Goal: Information Seeking & Learning: Find specific page/section

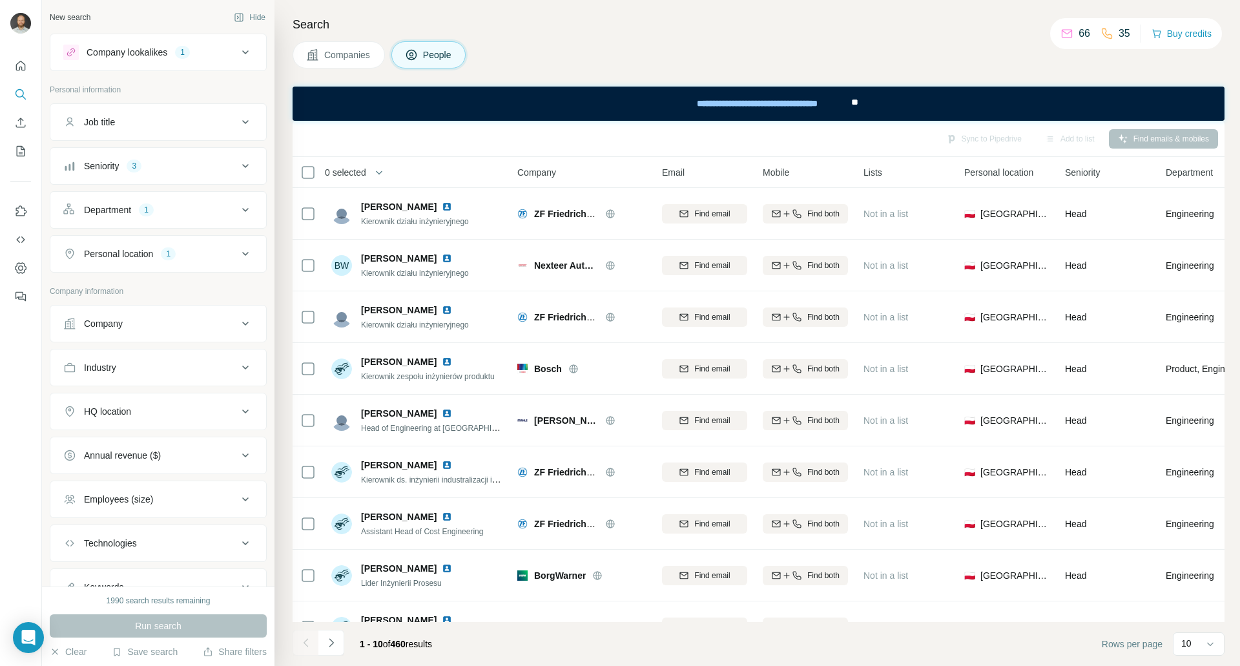
click at [524, 64] on div "Companies People" at bounding box center [758, 54] width 932 height 27
click at [238, 53] on icon at bounding box center [245, 52] width 15 height 15
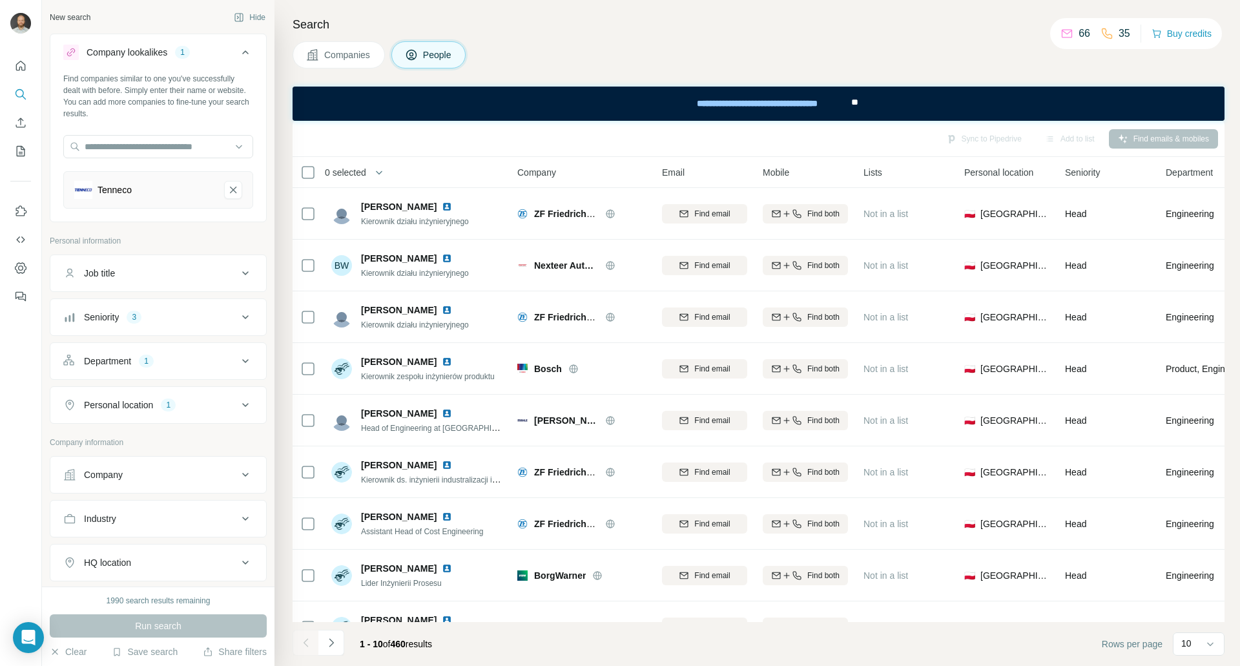
click at [242, 53] on icon at bounding box center [245, 52] width 6 height 4
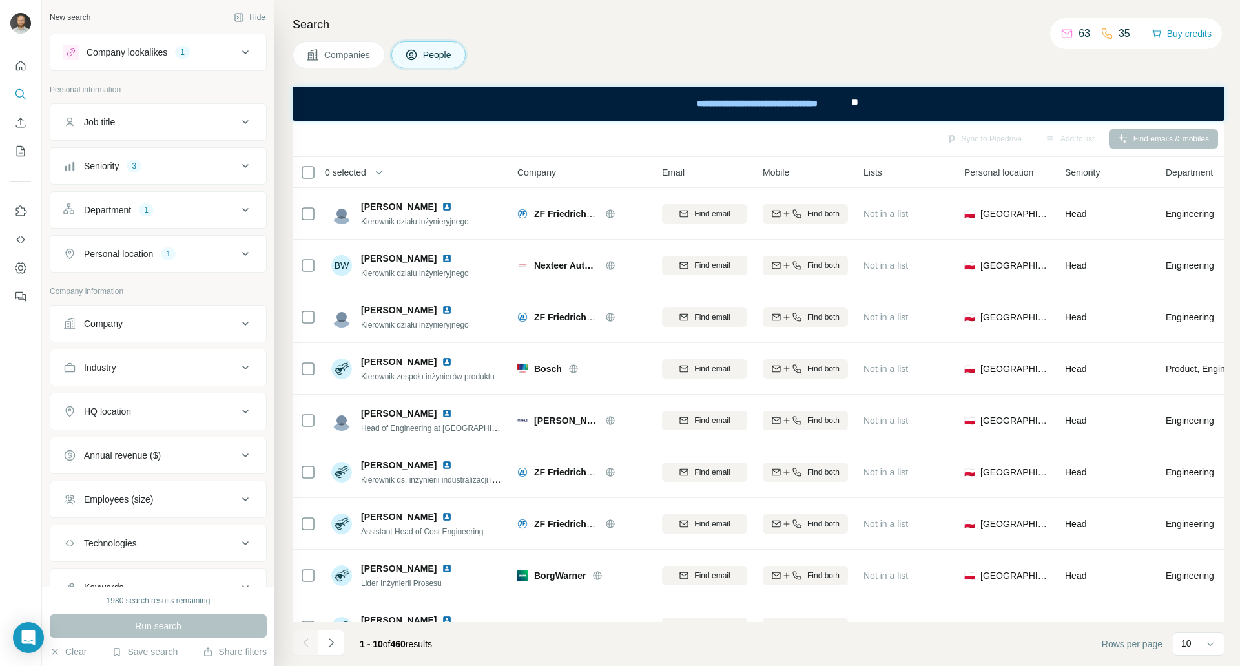
click at [238, 56] on icon at bounding box center [245, 52] width 15 height 15
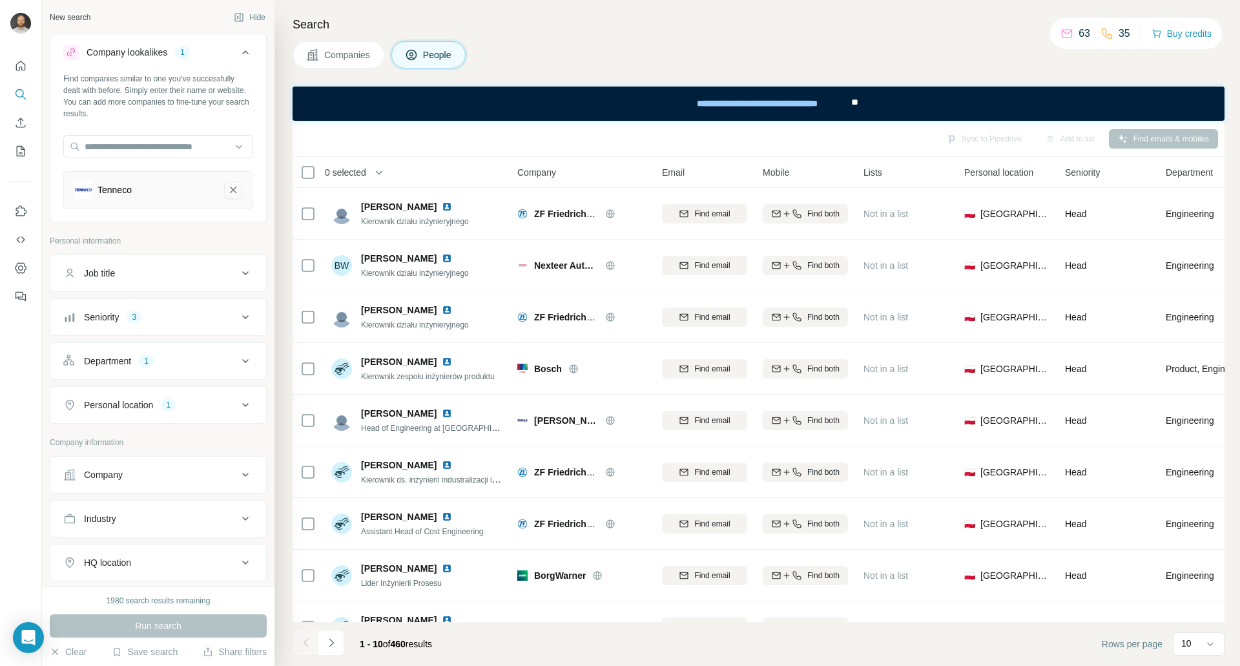
click at [230, 192] on icon "Tenneco-remove-button" at bounding box center [233, 190] width 6 height 6
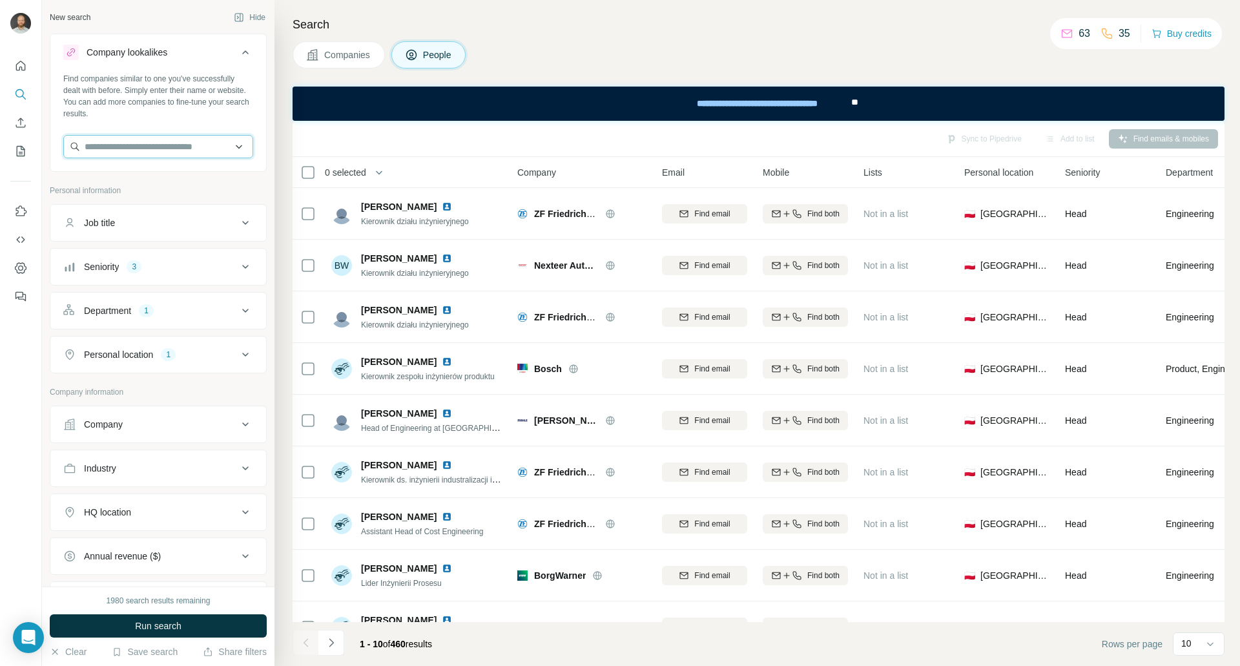
click at [147, 153] on input "text" at bounding box center [158, 146] width 190 height 23
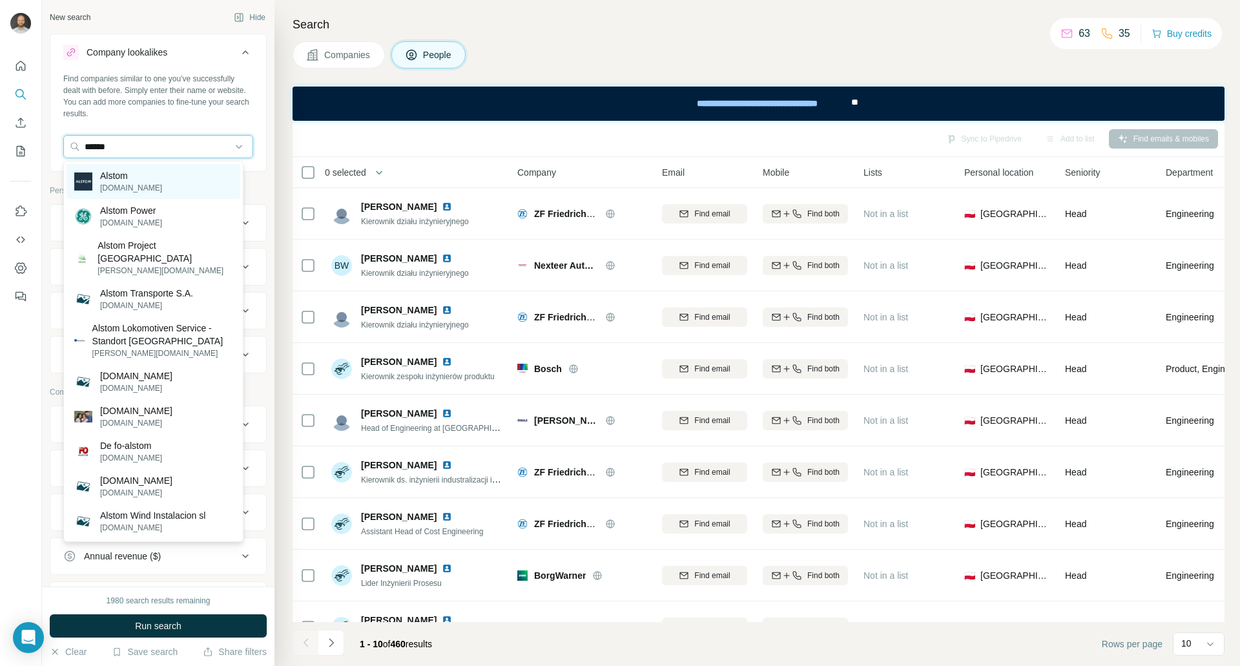
type input "******"
click at [145, 179] on div "Alstom [DOMAIN_NAME]" at bounding box center [153, 181] width 174 height 35
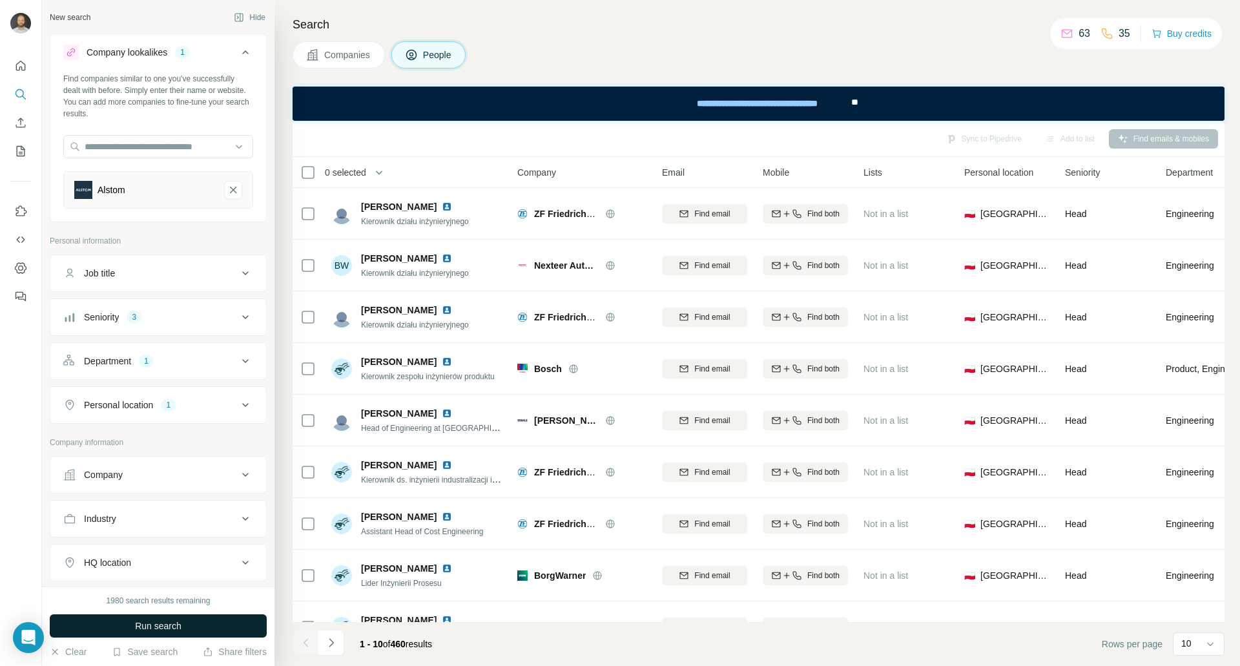
click at [201, 627] on button "Run search" at bounding box center [158, 625] width 217 height 23
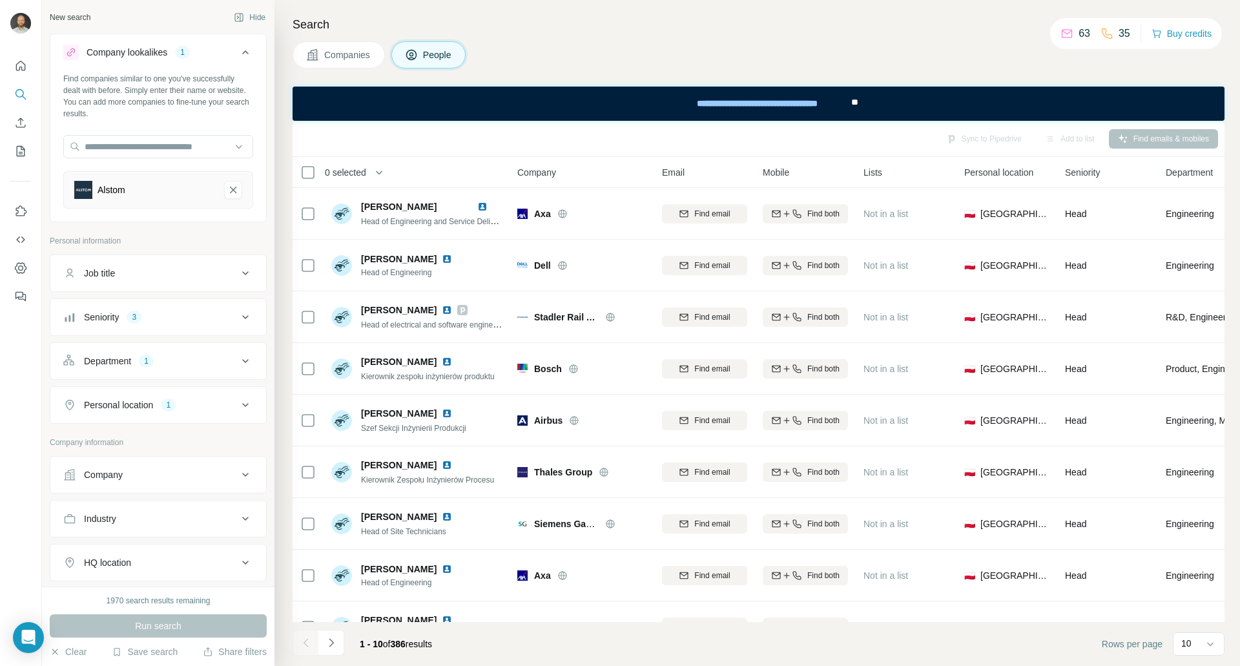
click at [217, 513] on div "Industry" at bounding box center [150, 518] width 174 height 13
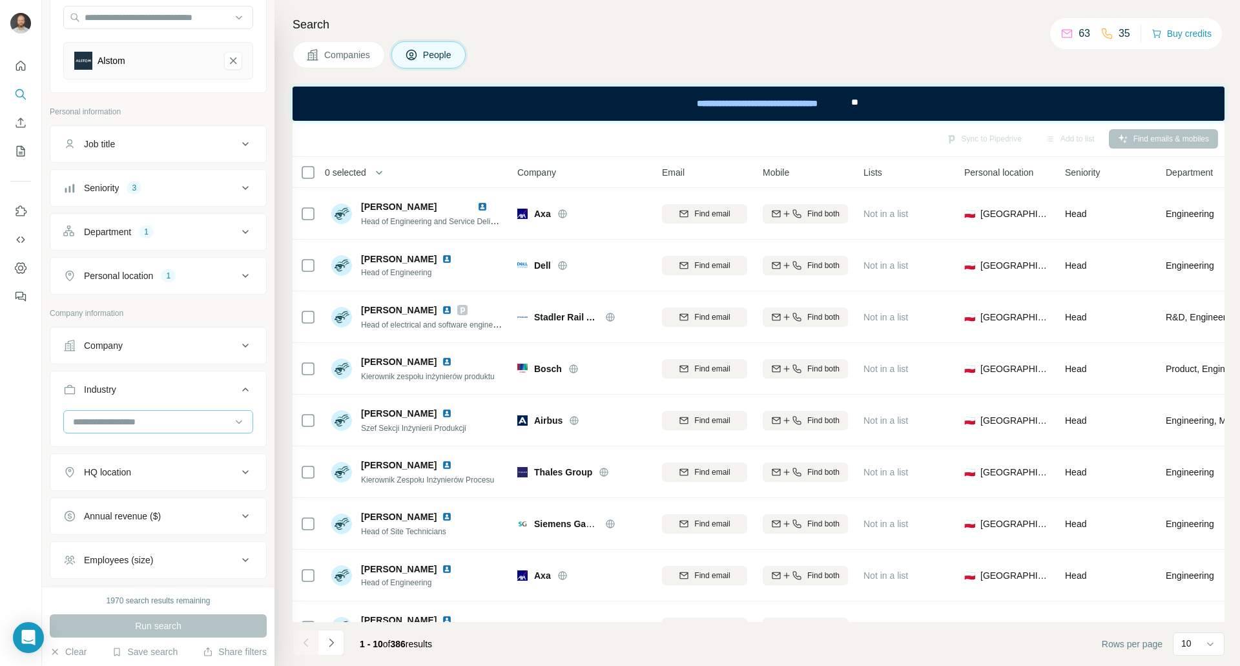
click at [213, 424] on input at bounding box center [151, 421] width 159 height 14
type input "****"
click at [142, 452] on div "Railroad" at bounding box center [153, 450] width 158 height 13
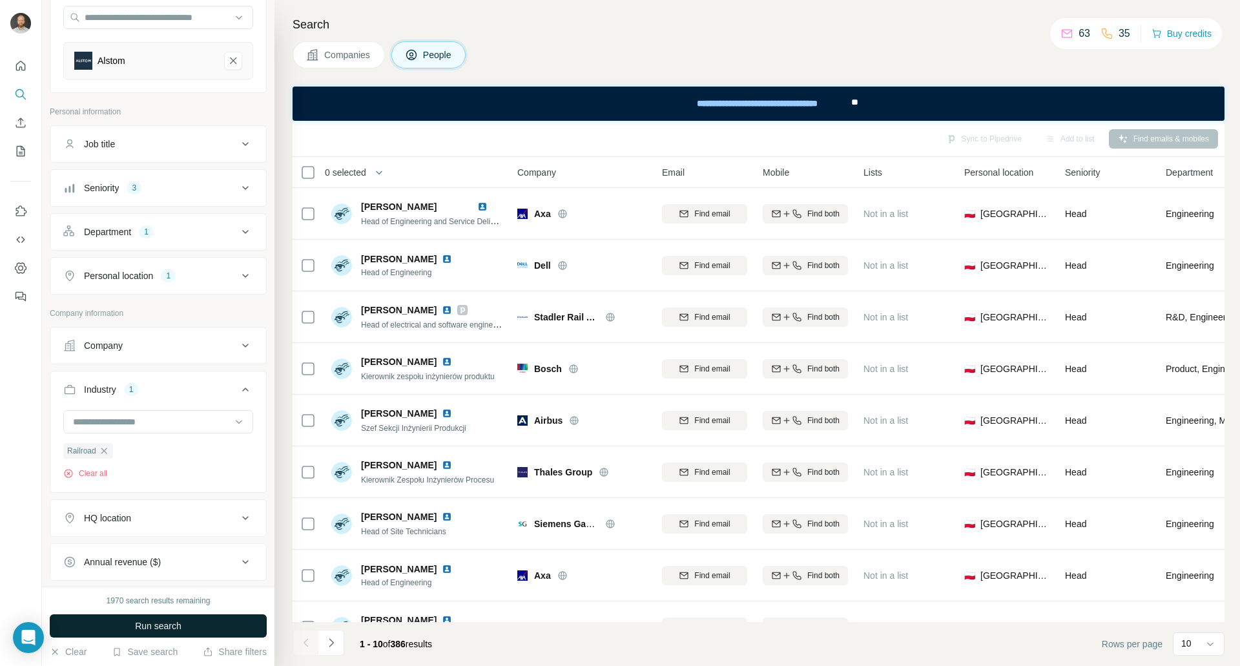
click at [178, 620] on span "Run search" at bounding box center [158, 625] width 46 height 13
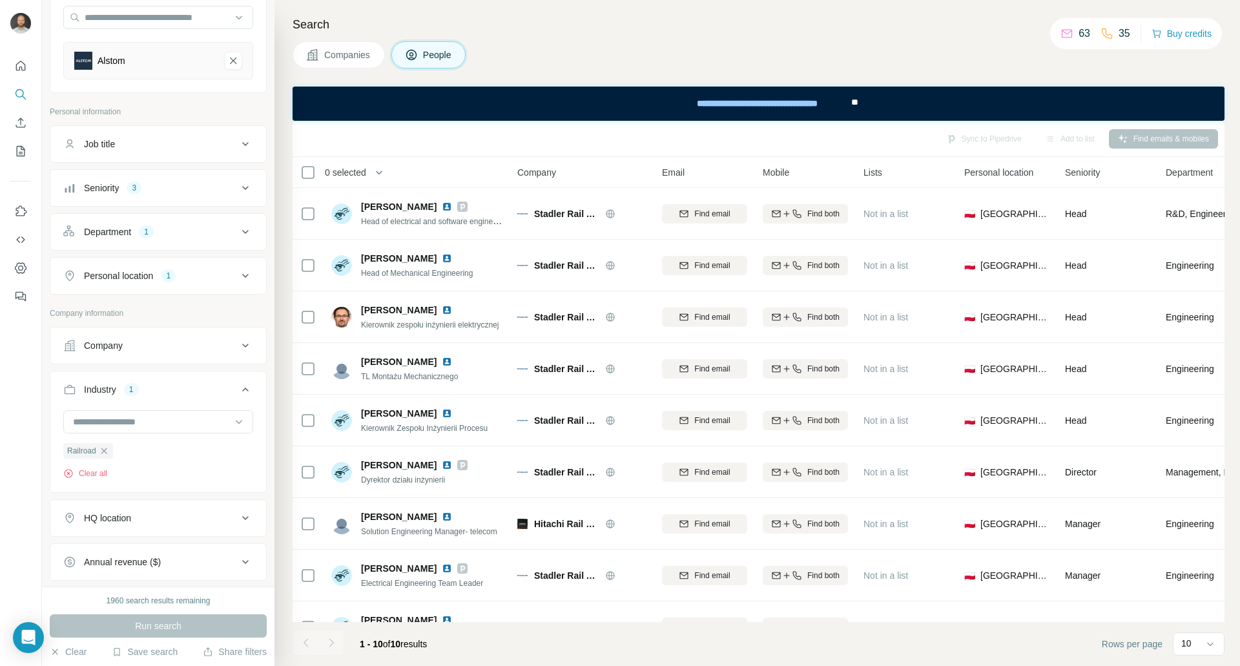
click at [222, 183] on div "Seniority 3" at bounding box center [150, 187] width 174 height 13
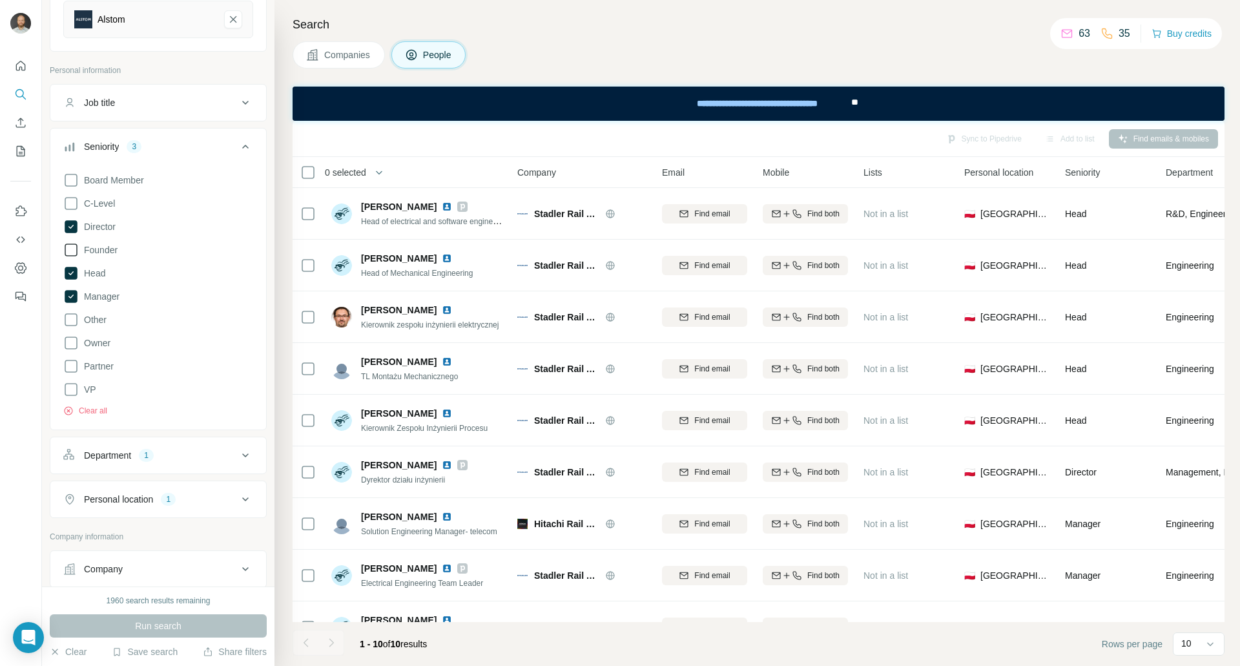
scroll to position [194, 0]
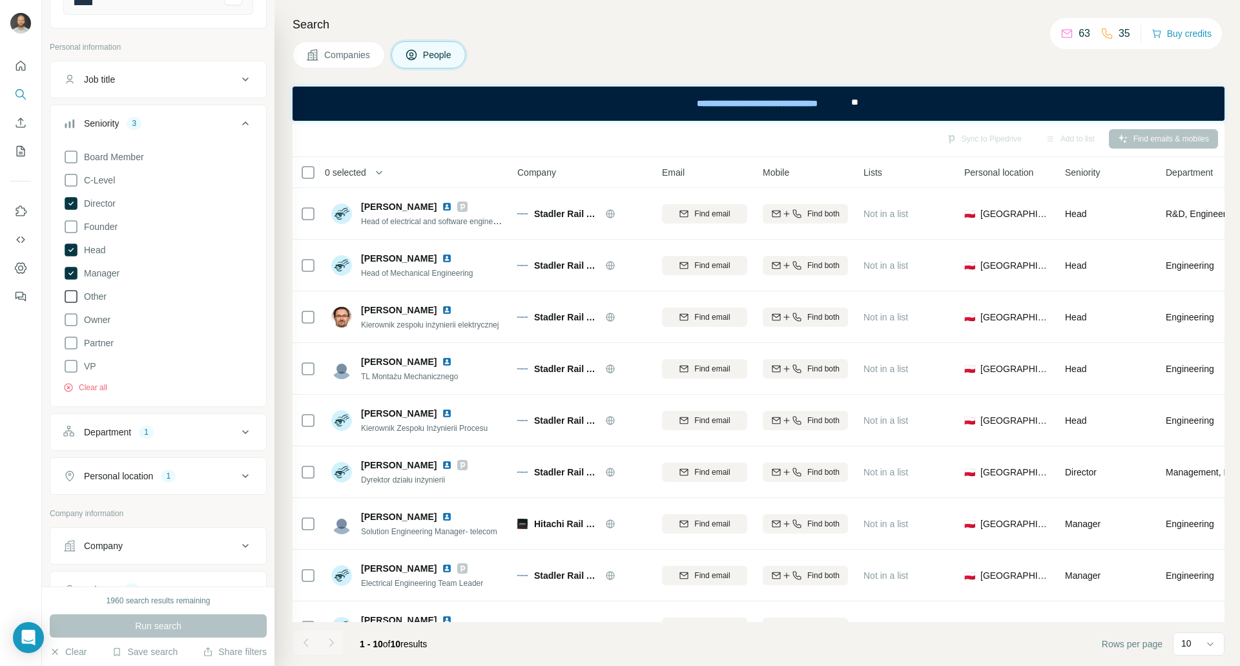
click at [70, 296] on icon at bounding box center [70, 296] width 15 height 15
click at [146, 622] on span "Run search" at bounding box center [158, 625] width 46 height 13
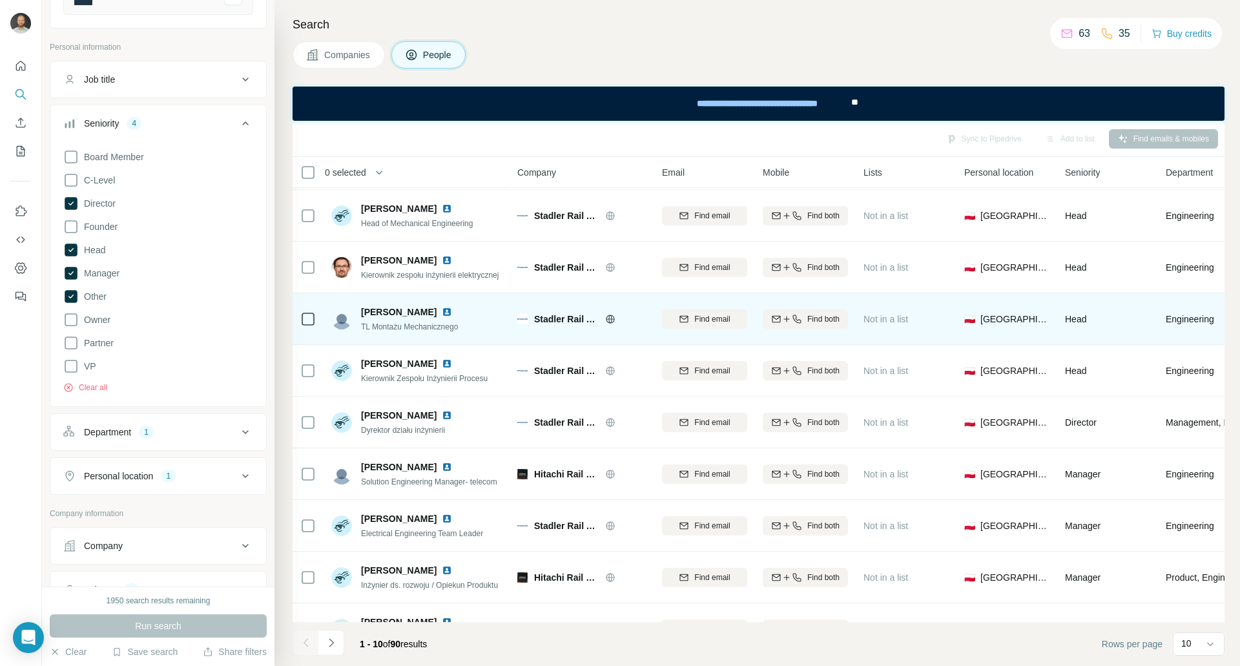
scroll to position [89, 0]
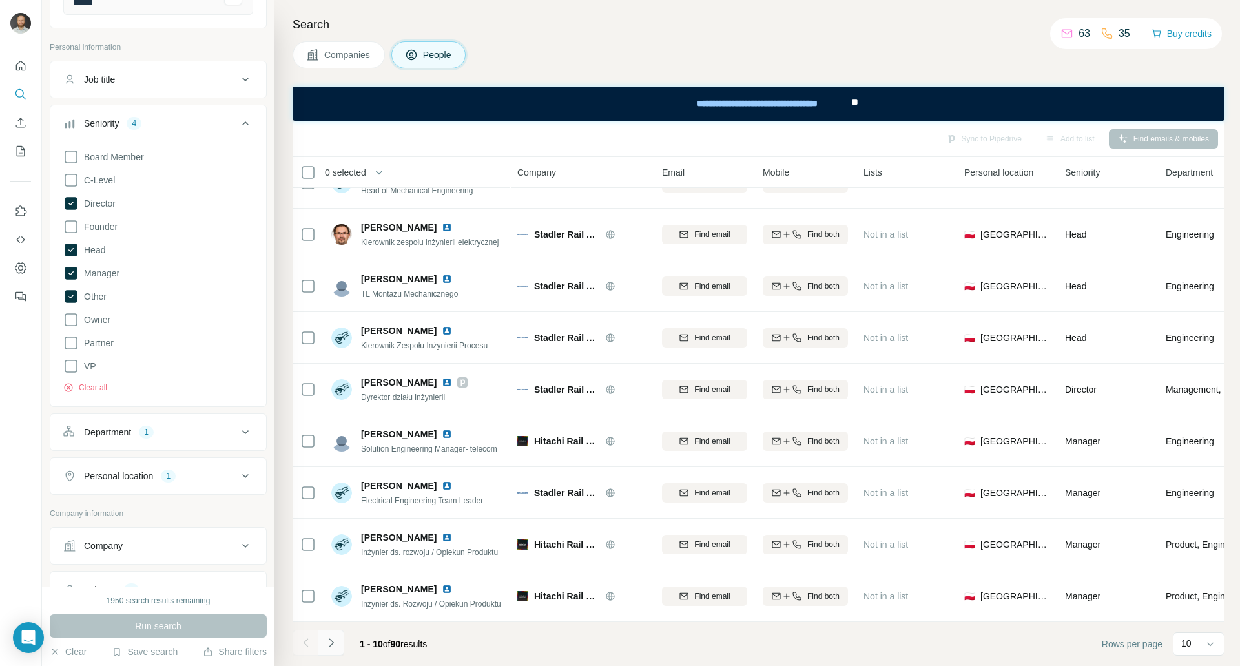
click at [325, 646] on icon "Navigate to next page" at bounding box center [331, 642] width 13 height 13
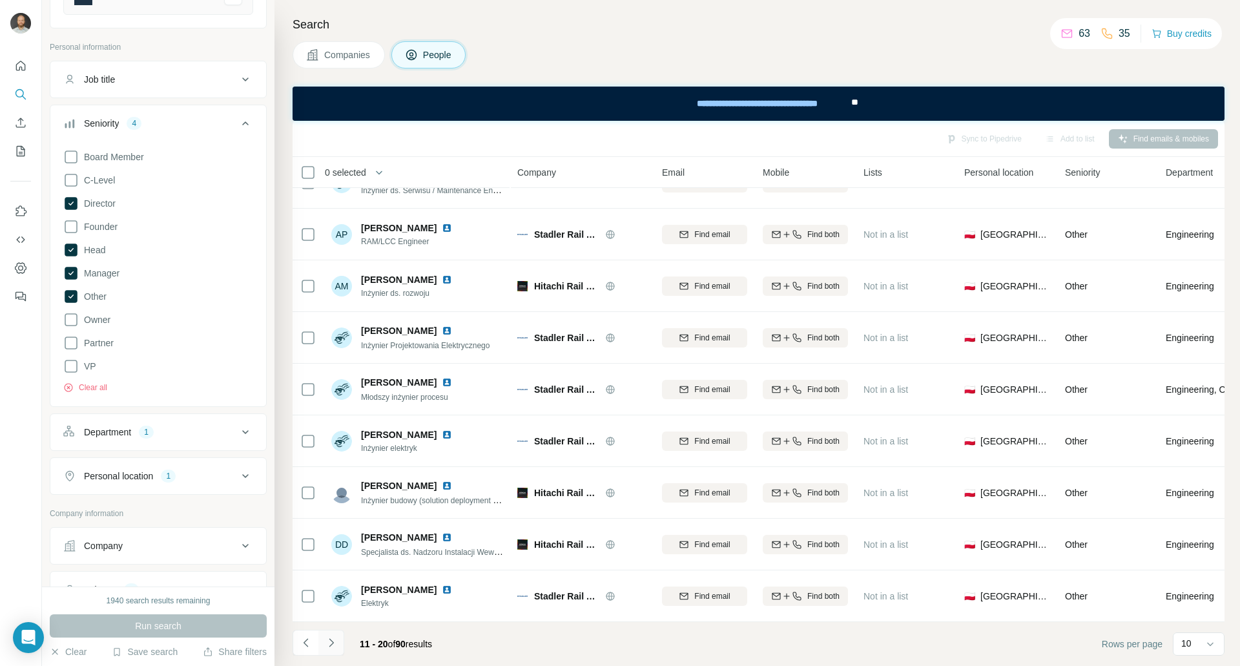
click at [335, 645] on icon "Navigate to next page" at bounding box center [331, 642] width 13 height 13
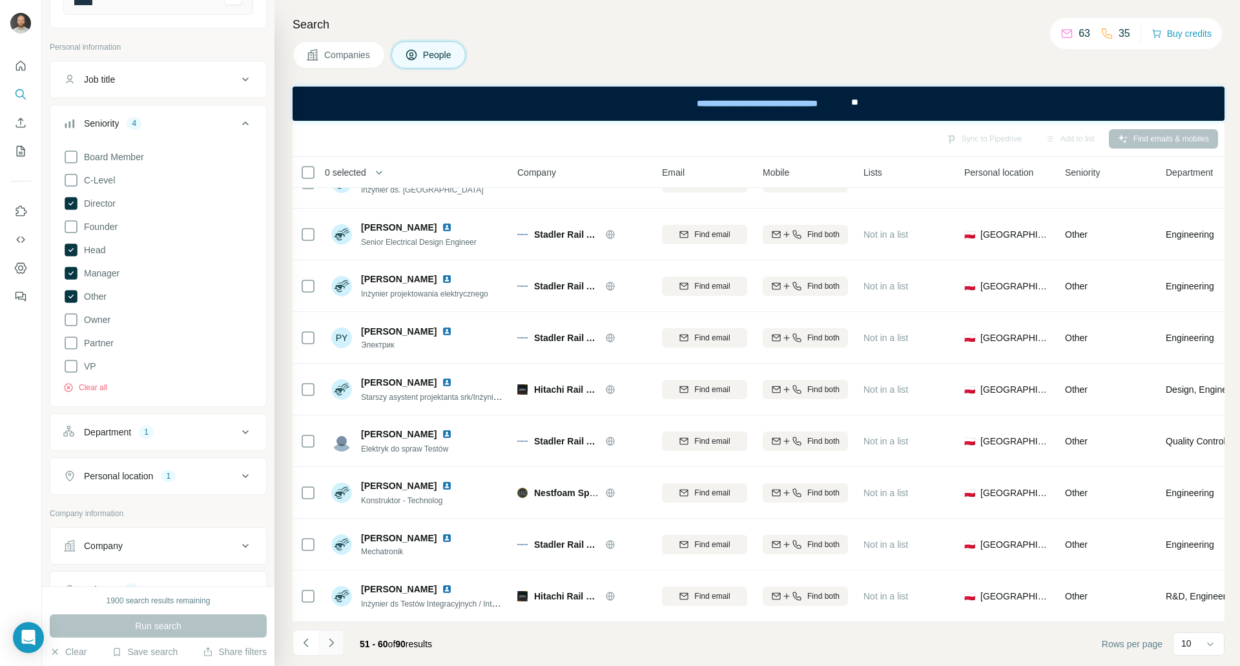
click at [335, 645] on icon "Navigate to next page" at bounding box center [331, 642] width 13 height 13
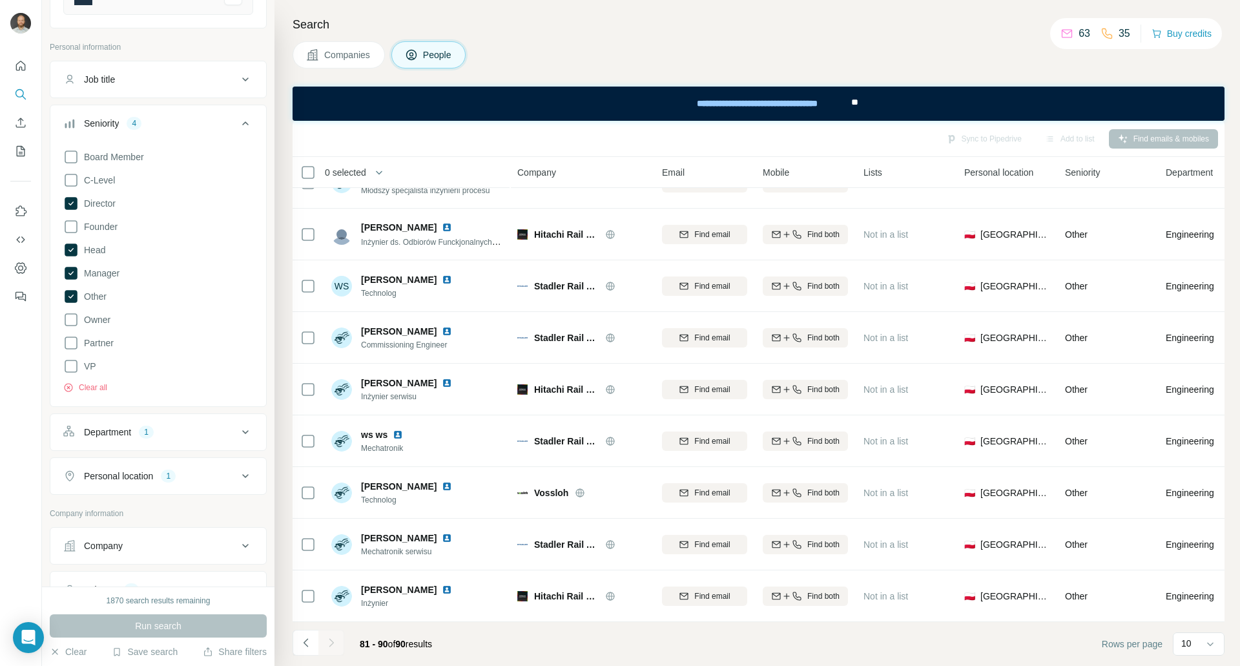
click at [335, 645] on div at bounding box center [331, 642] width 26 height 26
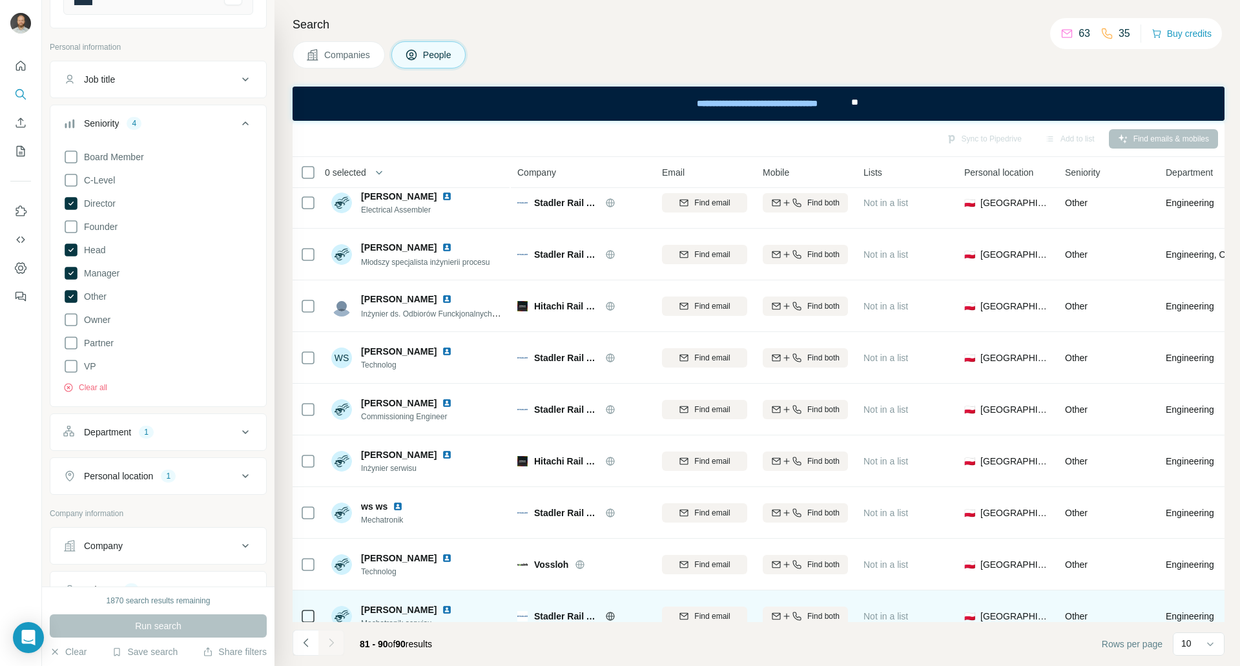
scroll to position [0, 0]
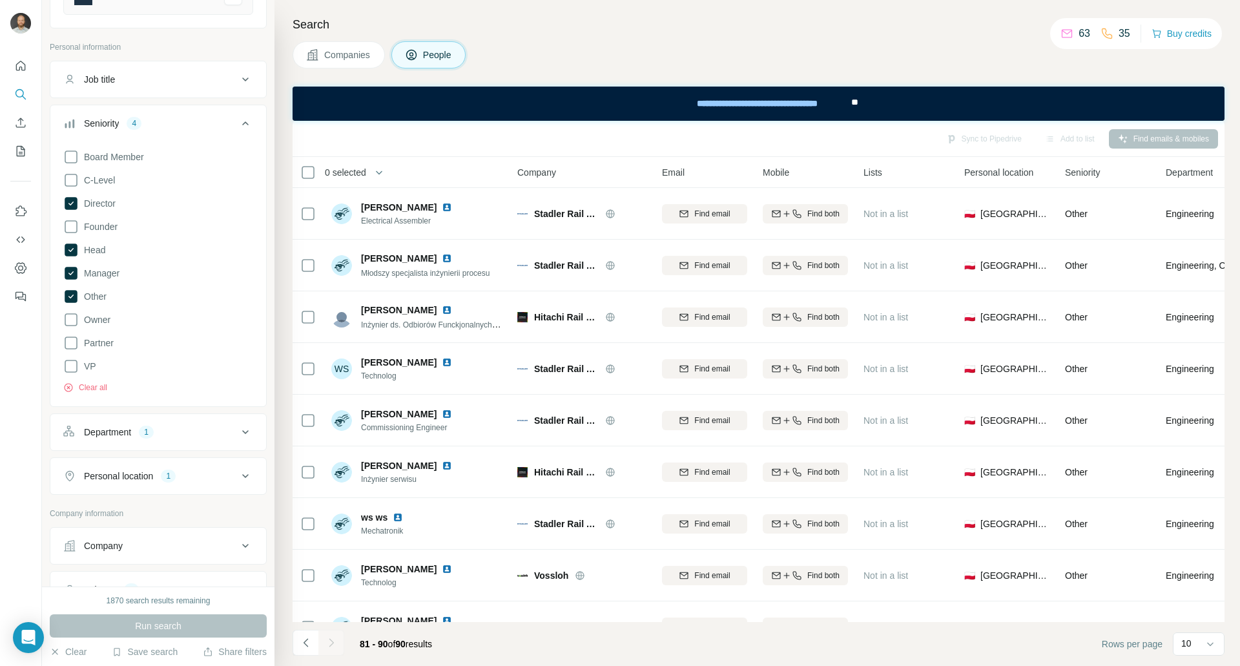
click at [238, 123] on icon at bounding box center [245, 123] width 15 height 15
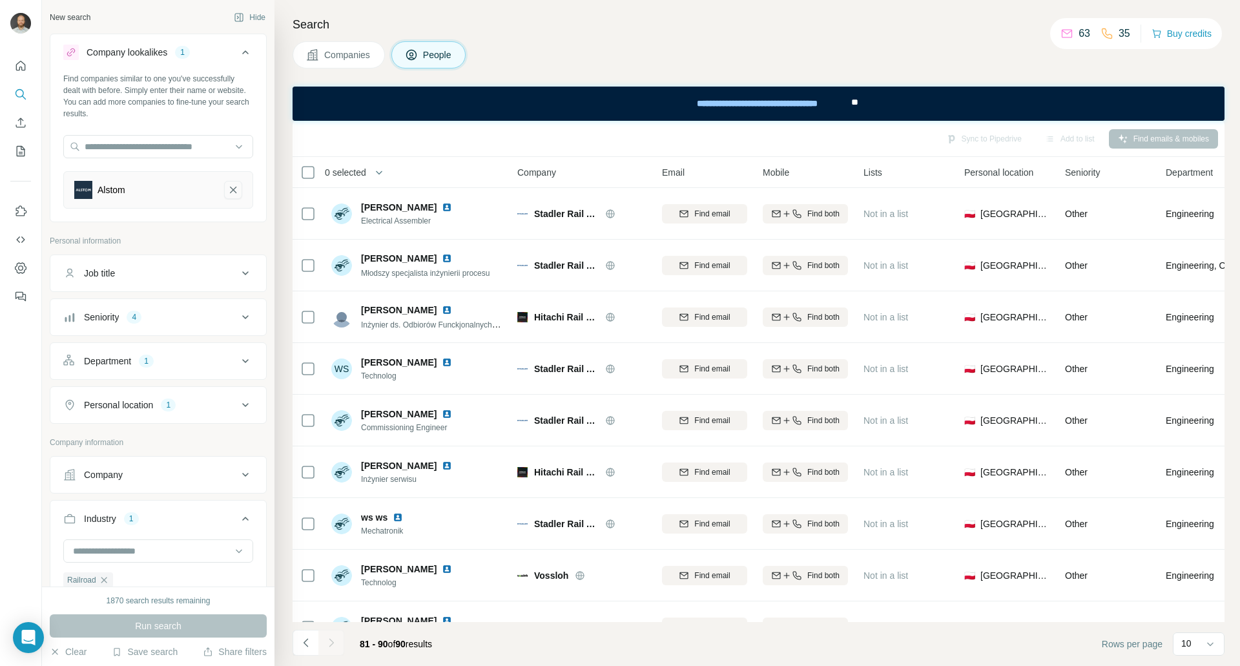
click at [227, 189] on icon "Alstom-remove-button" at bounding box center [233, 189] width 12 height 13
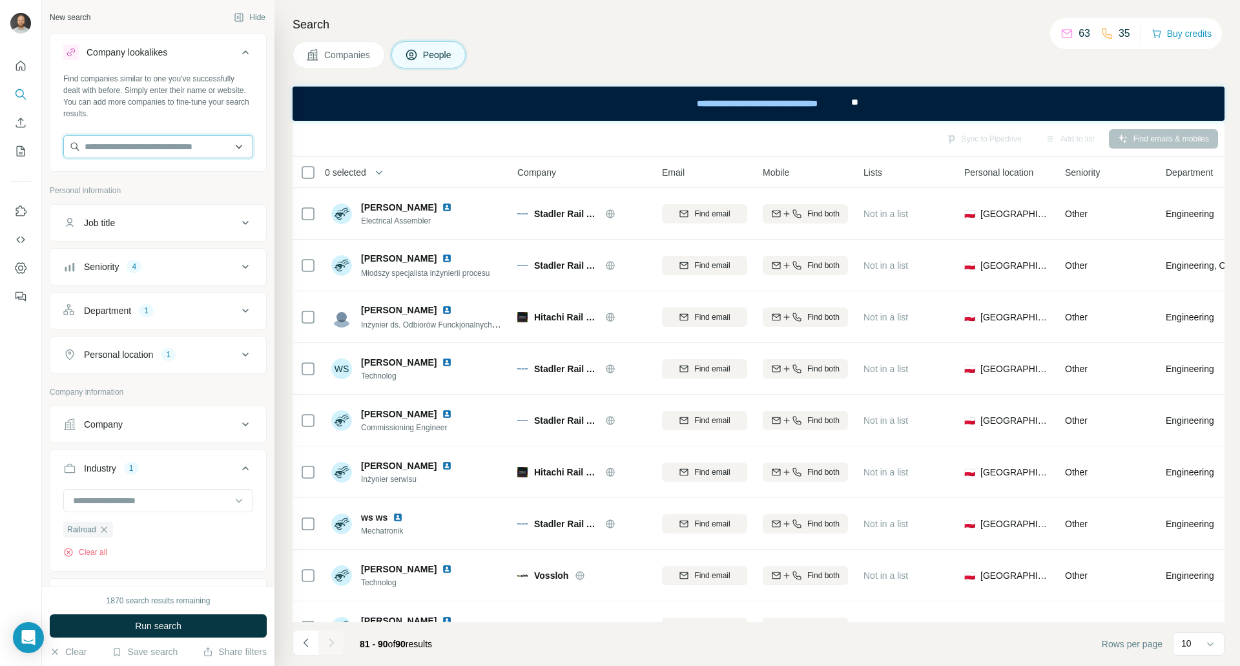
click at [110, 147] on input "text" at bounding box center [158, 146] width 190 height 23
type input "*"
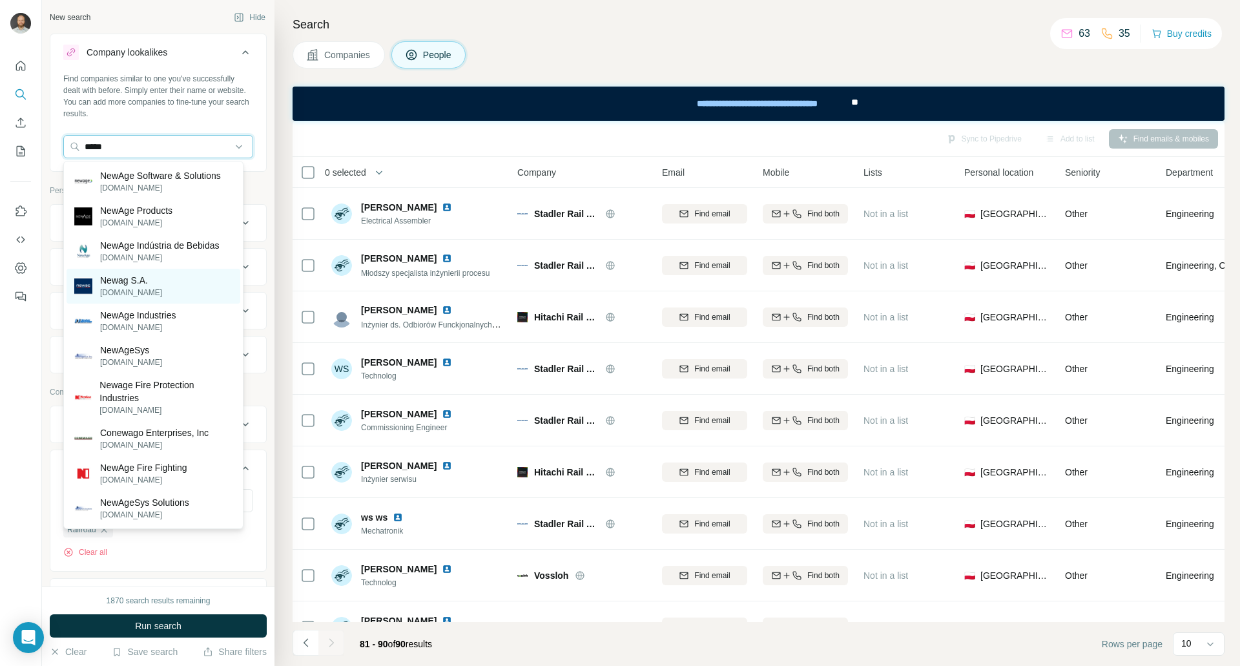
type input "*****"
click at [146, 280] on p "Newag S.A." at bounding box center [131, 280] width 62 height 13
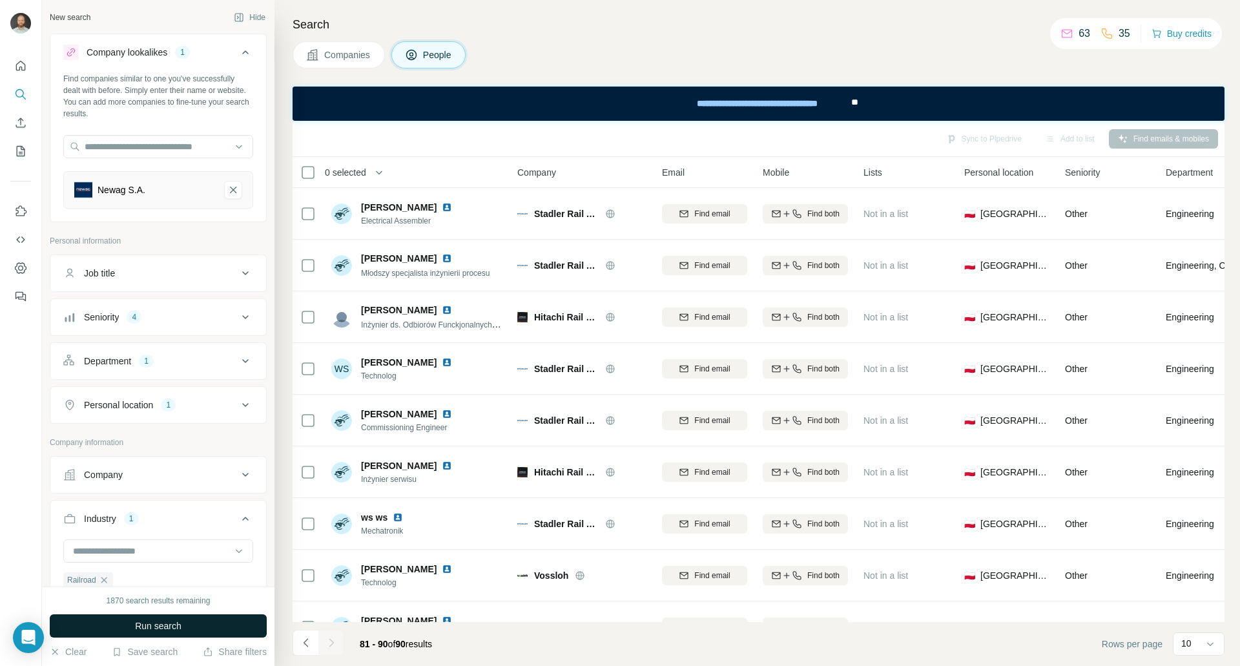
click at [193, 627] on button "Run search" at bounding box center [158, 625] width 217 height 23
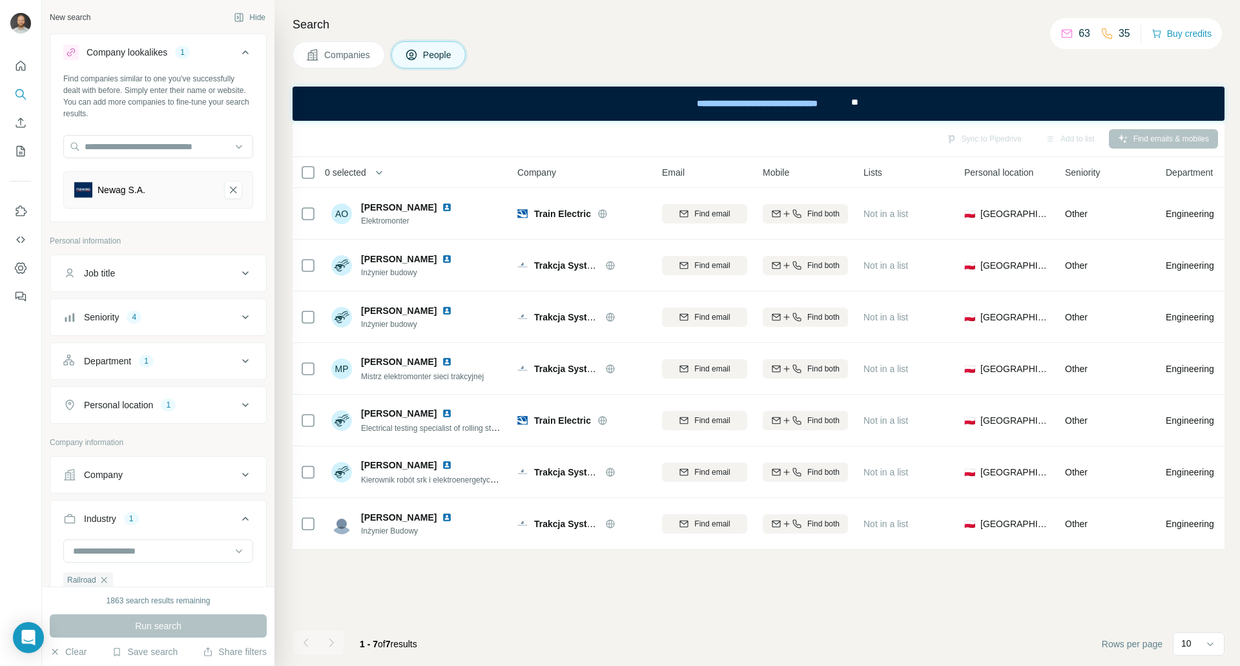
click at [597, 173] on div "Company" at bounding box center [581, 172] width 129 height 15
click at [163, 151] on input "text" at bounding box center [158, 146] width 190 height 23
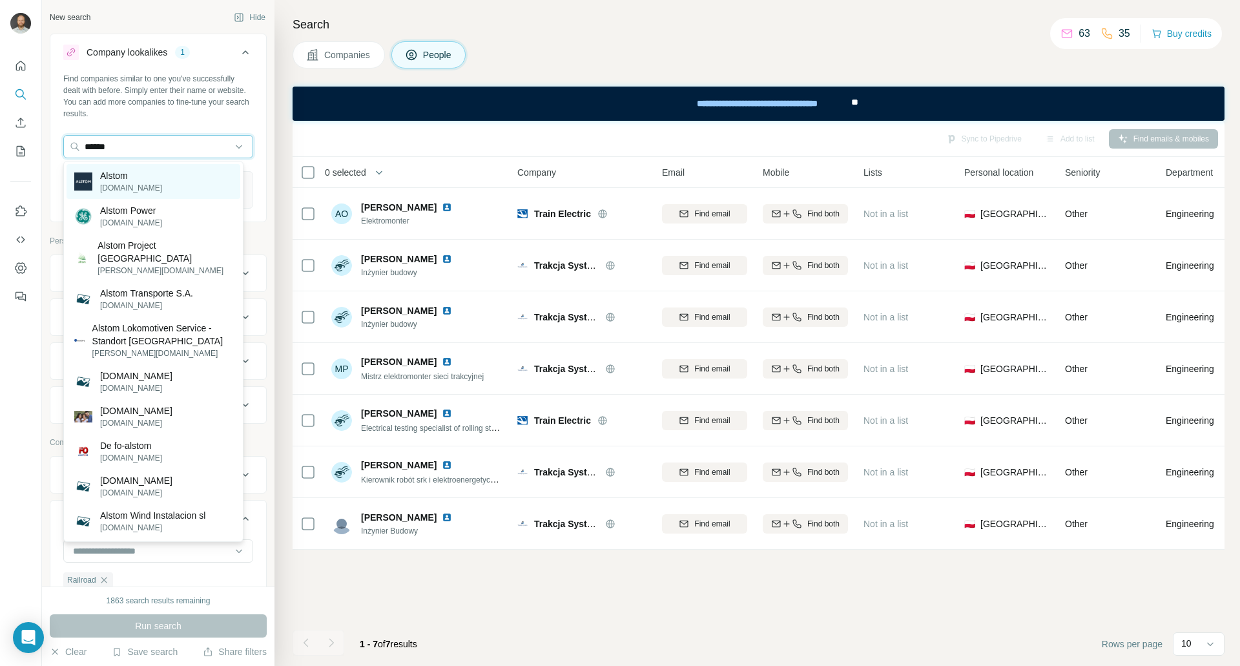
type input "******"
click at [143, 178] on div "Alstom [DOMAIN_NAME]" at bounding box center [153, 181] width 174 height 35
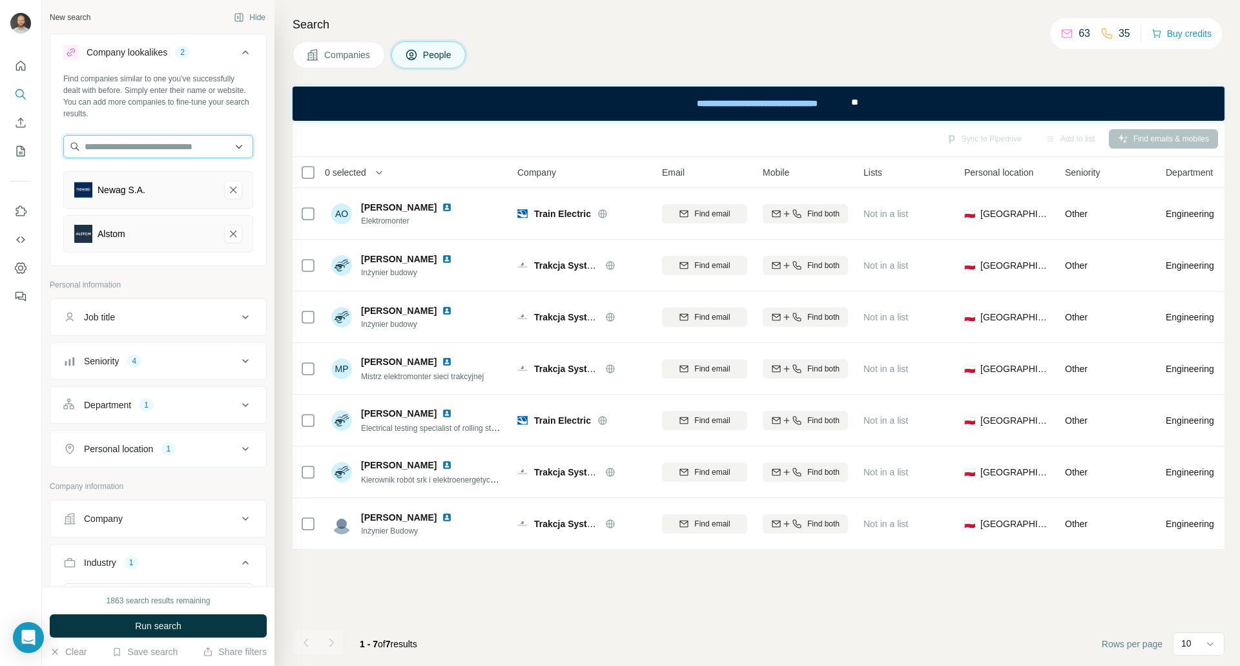
click at [116, 150] on input "text" at bounding box center [158, 146] width 190 height 23
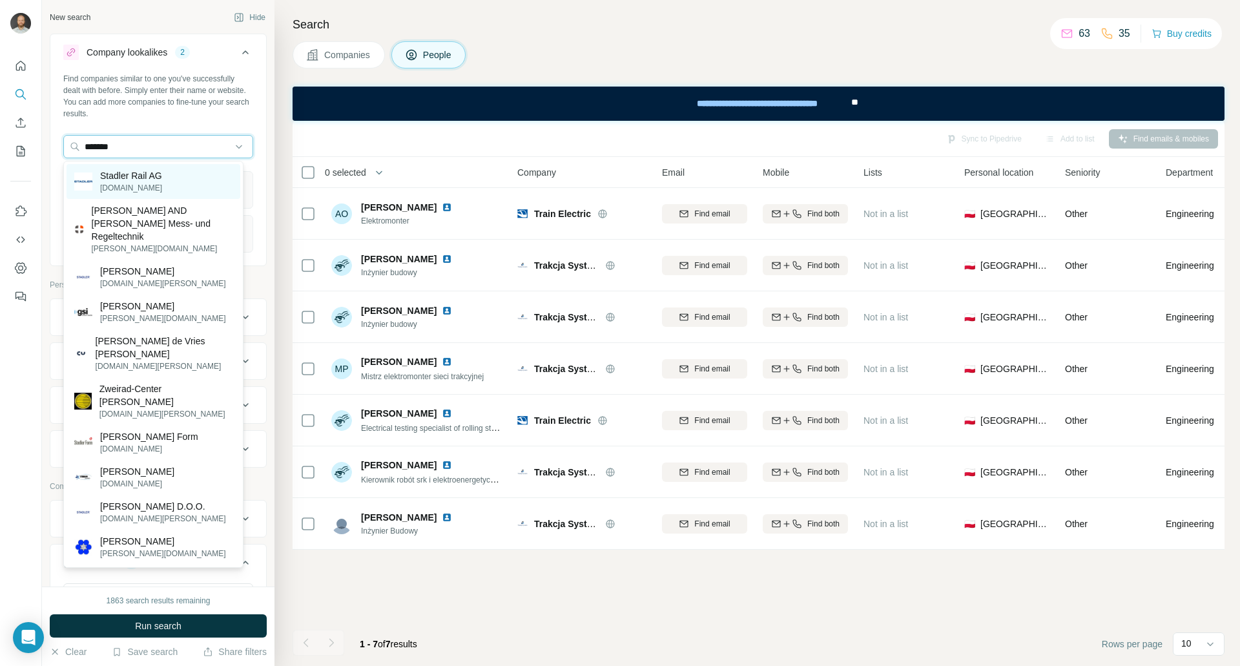
type input "*******"
click at [125, 172] on p "Stadler Rail AG" at bounding box center [131, 175] width 62 height 13
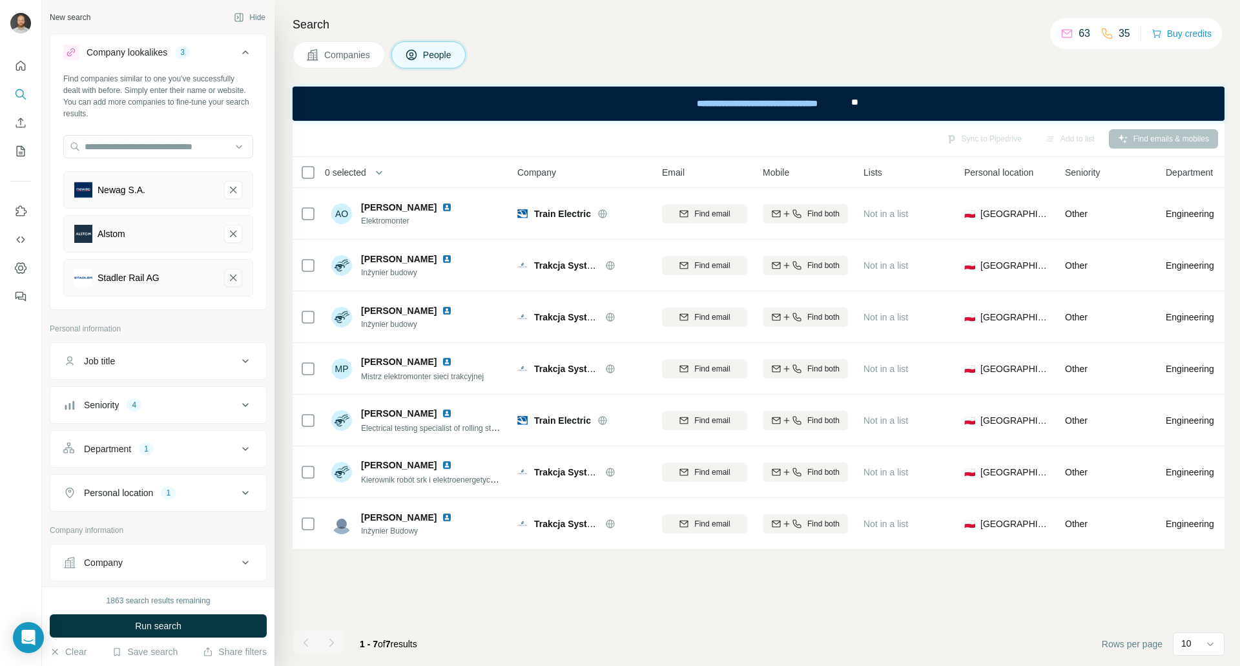
click at [227, 275] on icon "Stadler Rail AG-remove-button" at bounding box center [233, 277] width 12 height 13
click at [109, 150] on input "text" at bounding box center [158, 146] width 190 height 23
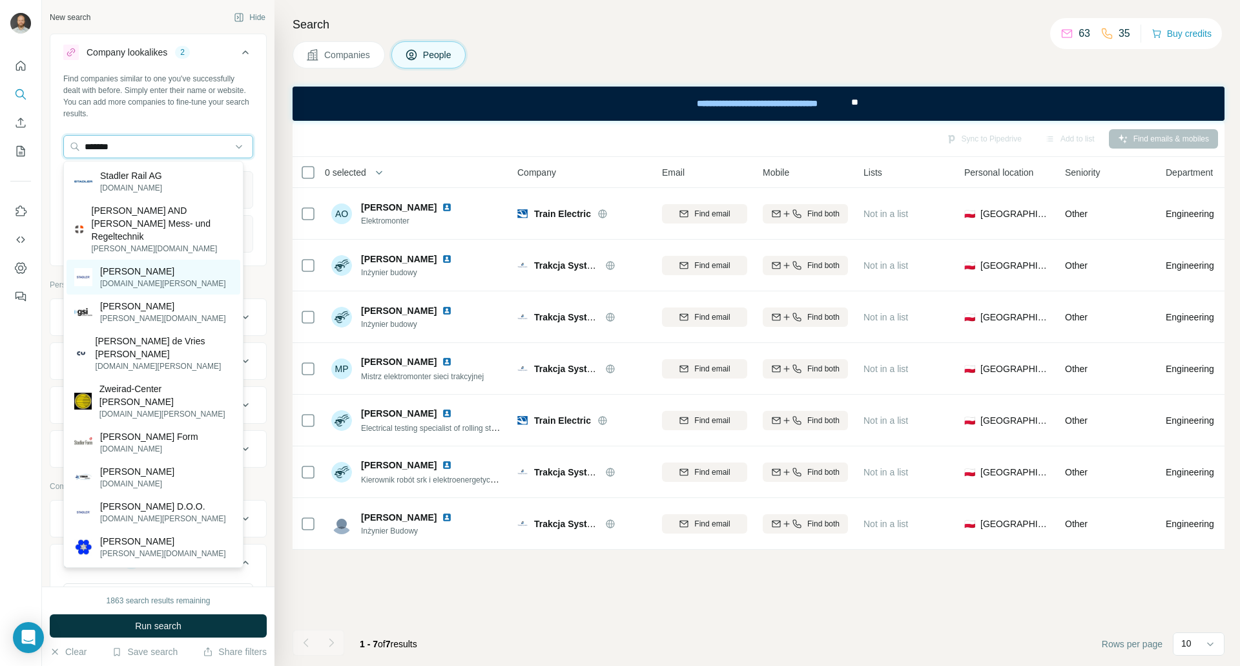
type input "*******"
click at [159, 261] on div "[PERSON_NAME] [DOMAIN_NAME][PERSON_NAME]" at bounding box center [153, 277] width 174 height 35
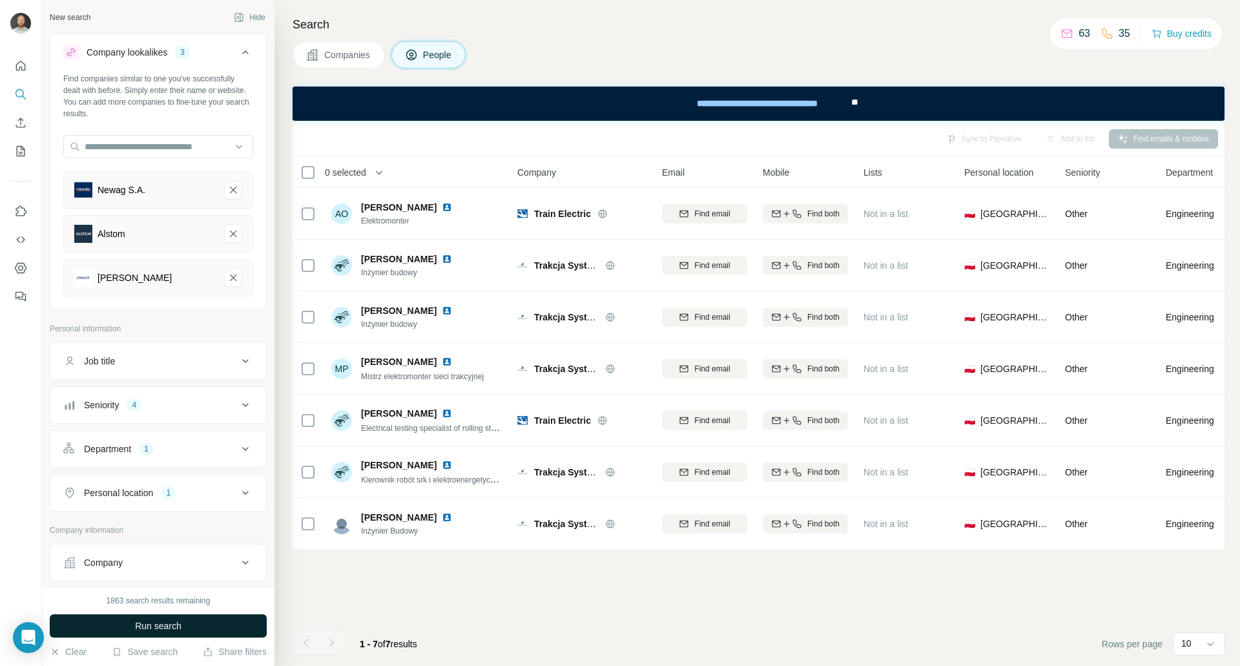
click at [191, 622] on button "Run search" at bounding box center [158, 625] width 217 height 23
